Goal: Find specific page/section: Find specific page/section

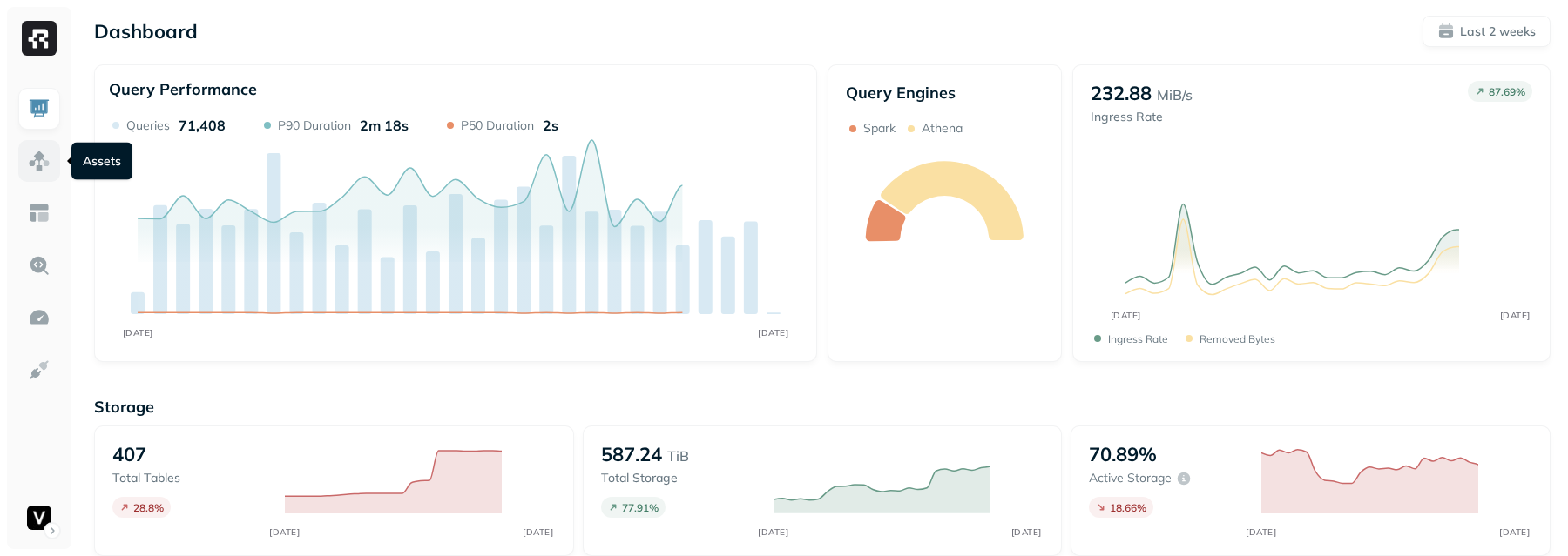
click at [49, 180] on link at bounding box center [39, 160] width 42 height 41
